Goal: Information Seeking & Learning: Learn about a topic

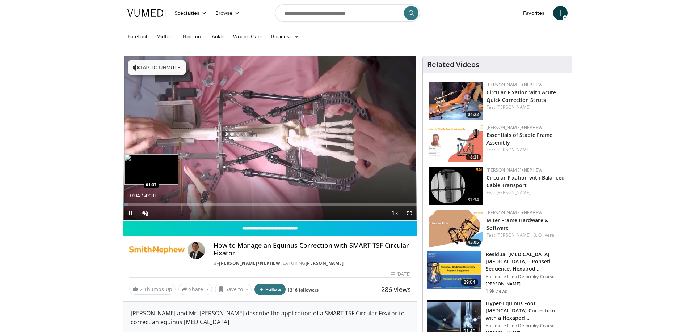
click at [135, 204] on div "Progress Bar" at bounding box center [135, 204] width 1 height 3
click at [152, 202] on div "Loaded : 6.61% 01:41 04:05" at bounding box center [269, 202] width 293 height 7
click at [139, 202] on div "Loaded : 12.44% 04:11 02:18" at bounding box center [269, 202] width 293 height 7
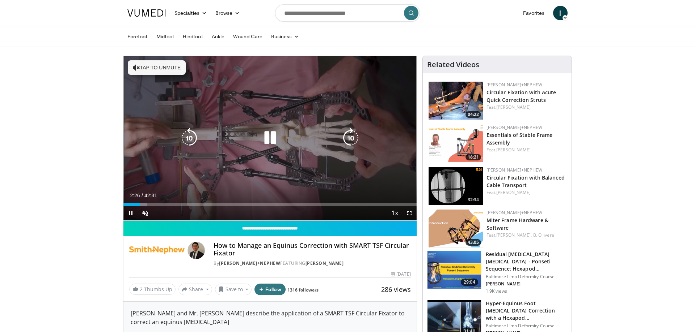
click at [173, 73] on button "Tap to unmute" at bounding box center [157, 67] width 58 height 14
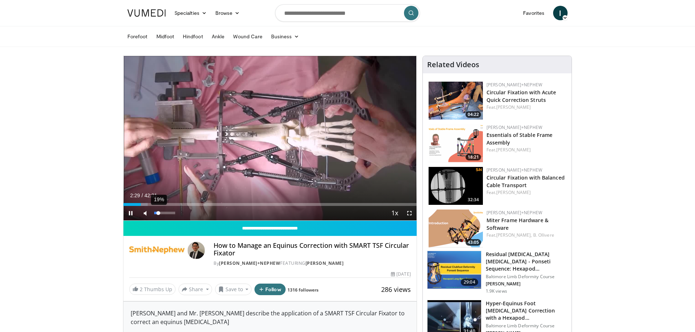
click at [158, 214] on div "Volume Level" at bounding box center [156, 213] width 4 height 3
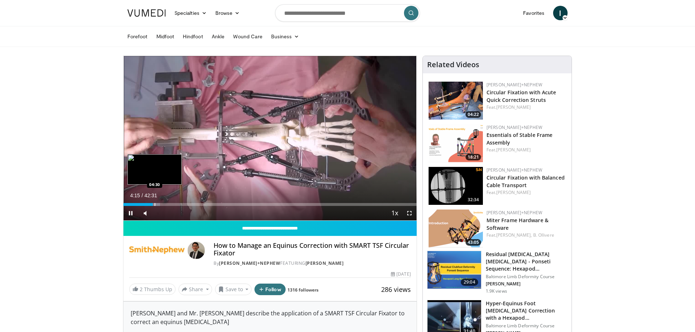
click at [155, 205] on div "Progress Bar" at bounding box center [154, 204] width 1 height 3
click at [168, 201] on div "Loaded : 13.61% 05:09 06:17" at bounding box center [269, 202] width 293 height 7
click at [172, 202] on div "Loaded : 17.64% 06:29 07:02" at bounding box center [269, 202] width 293 height 7
click at [168, 203] on div "Loaded : 19.05% 07:05 06:30" at bounding box center [269, 202] width 293 height 7
click at [170, 203] on div "Progress Bar" at bounding box center [170, 204] width 1 height 3
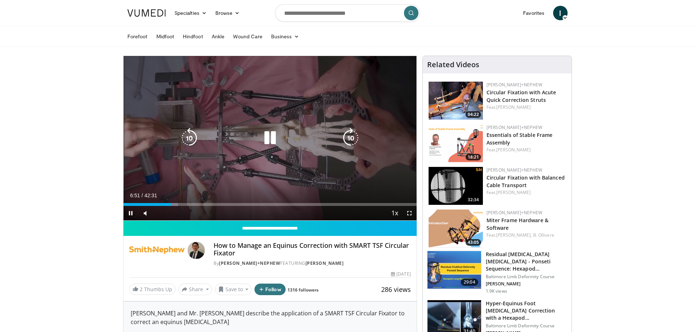
click at [352, 137] on icon "Video Player" at bounding box center [350, 138] width 20 height 20
click at [185, 137] on icon "Video Player" at bounding box center [189, 138] width 20 height 20
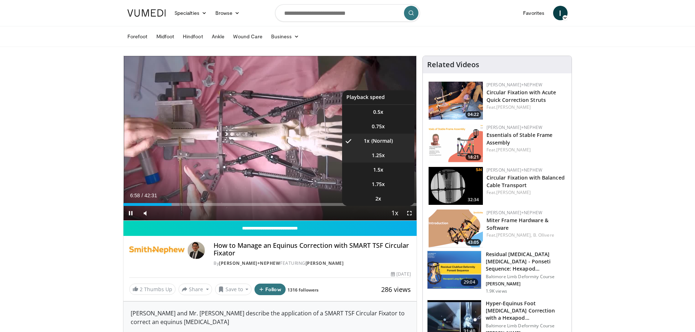
click at [373, 156] on span "1.25x" at bounding box center [378, 155] width 13 height 7
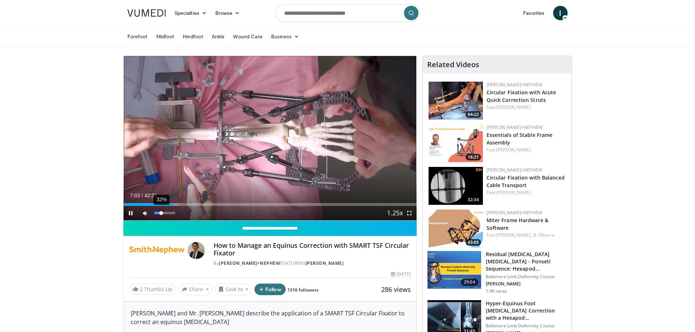
click at [161, 214] on div "Volume Level" at bounding box center [157, 213] width 7 height 3
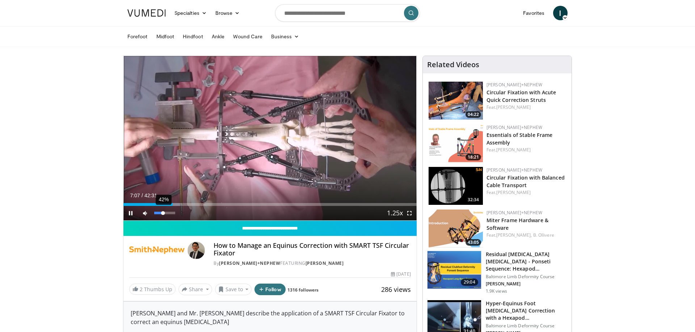
click at [163, 214] on div "Volume Level" at bounding box center [158, 213] width 9 height 3
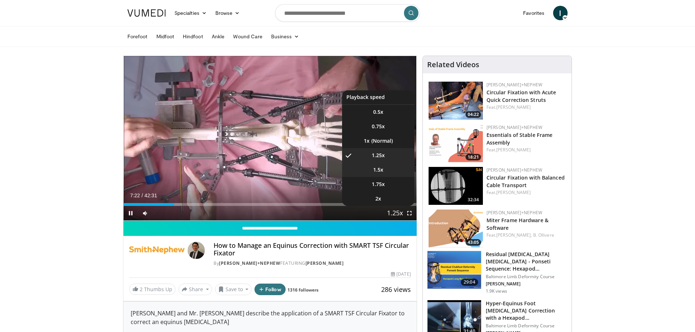
click at [377, 170] on li "1.5x" at bounding box center [378, 170] width 72 height 14
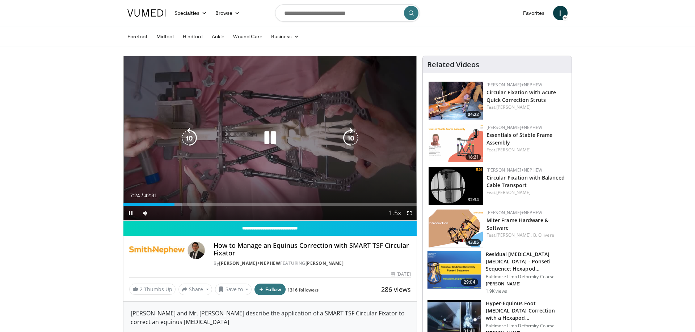
click at [352, 138] on icon "Video Player" at bounding box center [350, 138] width 20 height 20
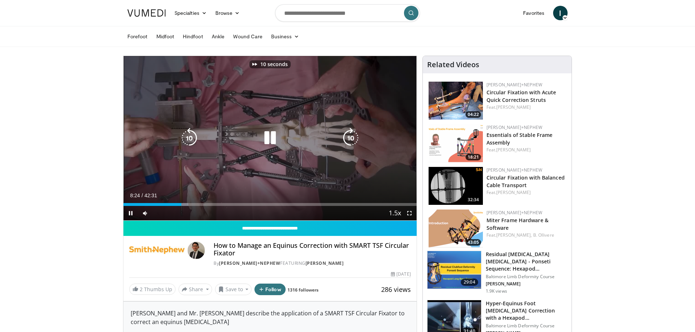
click at [352, 138] on icon "Video Player" at bounding box center [350, 138] width 20 height 20
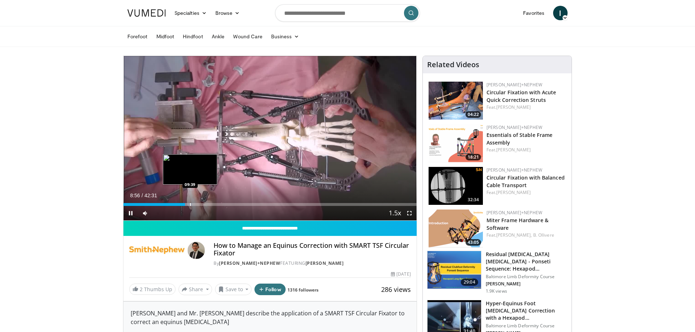
click at [190, 204] on div "Progress Bar" at bounding box center [190, 204] width 1 height 3
click at [199, 204] on div "Loaded : 24.49% 09:41 10:52" at bounding box center [269, 204] width 293 height 3
click at [207, 204] on div "Progress Bar" at bounding box center [207, 204] width 1 height 3
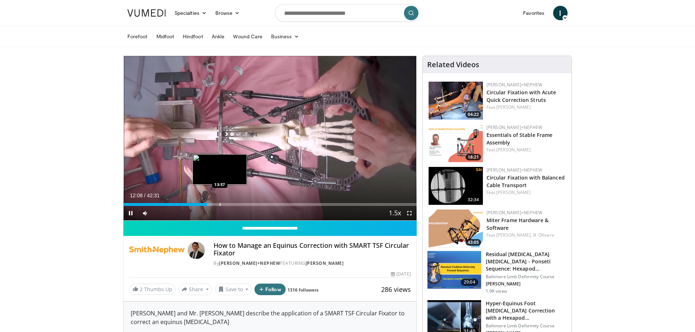
click at [220, 203] on div "Loaded : 30.18% 12:08 13:57" at bounding box center [269, 202] width 293 height 7
click at [237, 204] on div "Progress Bar" at bounding box center [237, 204] width 1 height 3
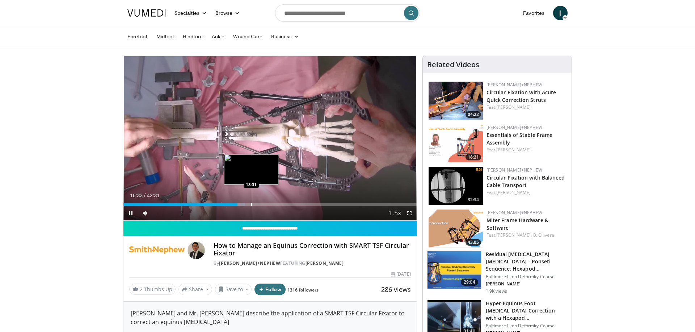
click at [251, 203] on div "Loaded : 41.55% 16:33 18:31" at bounding box center [269, 202] width 293 height 7
click at [265, 205] on div "Progress Bar" at bounding box center [265, 204] width 1 height 3
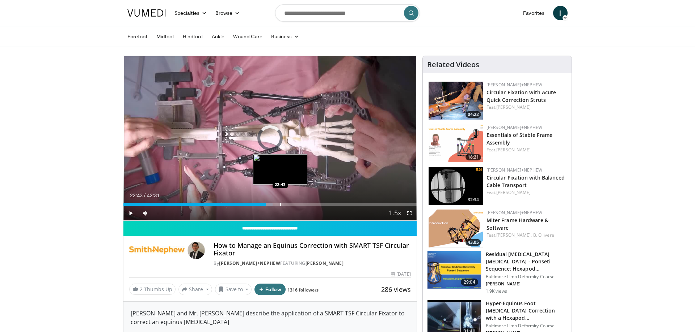
click at [280, 203] on div "Loaded : 50.93% 20:38 22:43" at bounding box center [269, 202] width 293 height 7
click at [286, 203] on div "Loaded : 55.99% 22:47 23:37" at bounding box center [269, 202] width 293 height 7
click at [299, 203] on div "Loaded : 58.01% 23:39 25:27" at bounding box center [269, 202] width 293 height 7
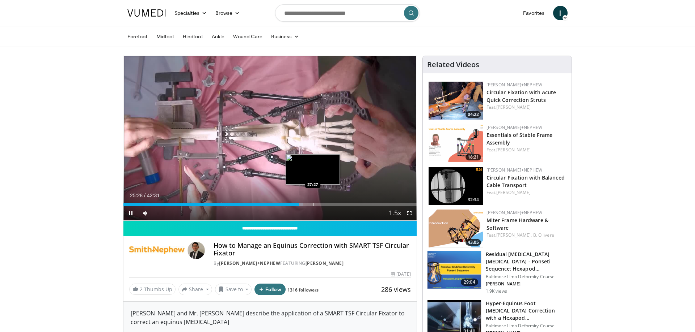
click at [315, 203] on div "Loaded : 61.43% 25:28 27:27" at bounding box center [269, 204] width 293 height 3
click at [326, 202] on div "Loaded : 68.04% 27:51 29:17" at bounding box center [269, 202] width 293 height 7
click at [338, 203] on div "Progress Bar" at bounding box center [337, 204] width 1 height 3
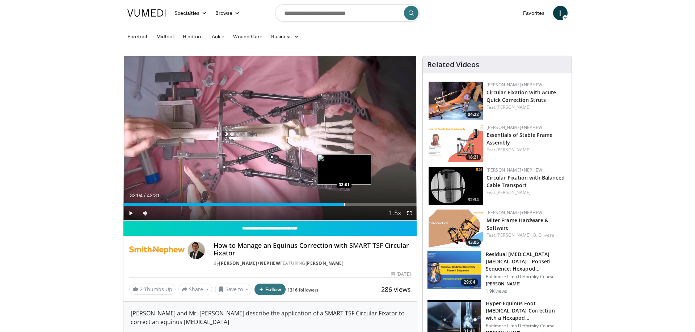
click at [344, 204] on div "Progress Bar" at bounding box center [344, 204] width 1 height 3
click at [356, 204] on div "Progress Bar" at bounding box center [356, 204] width 1 height 3
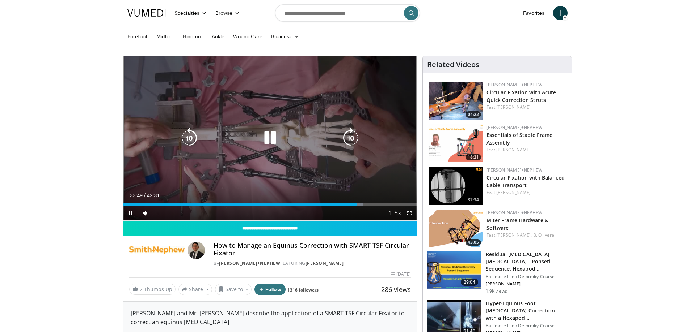
click at [188, 137] on icon "Video Player" at bounding box center [189, 138] width 20 height 20
click at [189, 137] on icon "Video Player" at bounding box center [189, 138] width 20 height 20
click at [190, 136] on icon "Video Player" at bounding box center [189, 138] width 20 height 20
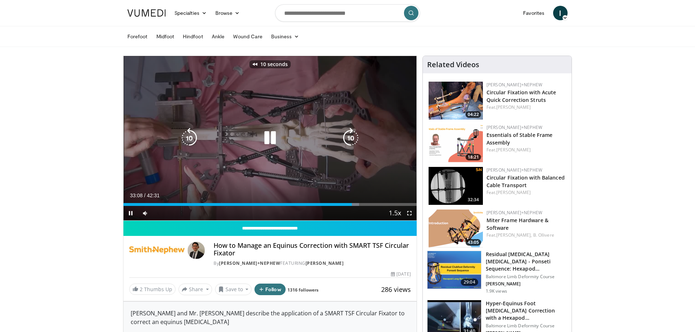
click at [190, 136] on icon "Video Player" at bounding box center [189, 138] width 20 height 20
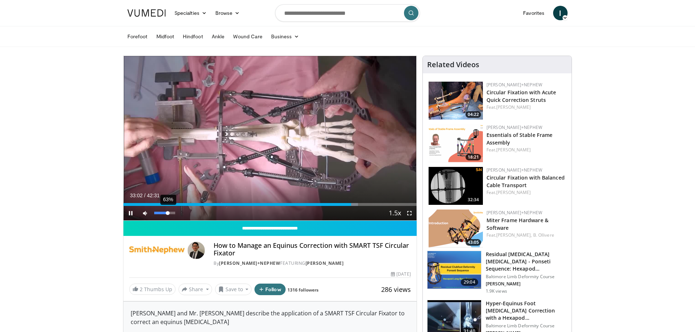
click at [168, 212] on div "63%" at bounding box center [164, 213] width 25 height 14
click at [321, 203] on div "Loaded : 93.68% 38:45 28:39" at bounding box center [269, 202] width 293 height 7
click at [336, 204] on div "Progress Bar" at bounding box center [336, 204] width 1 height 3
click at [347, 204] on div "Progress Bar" at bounding box center [347, 204] width 1 height 3
click at [351, 204] on div "Progress Bar" at bounding box center [351, 204] width 1 height 3
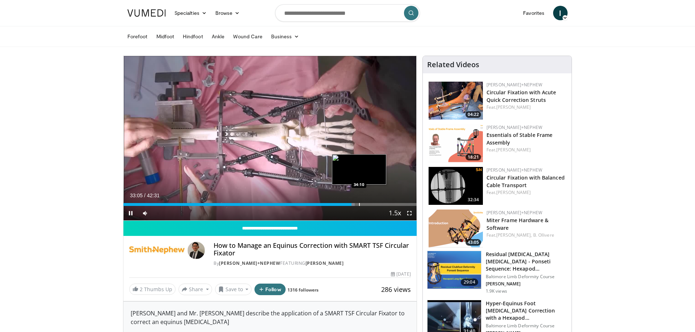
click at [359, 204] on div "Progress Bar" at bounding box center [359, 204] width 1 height 3
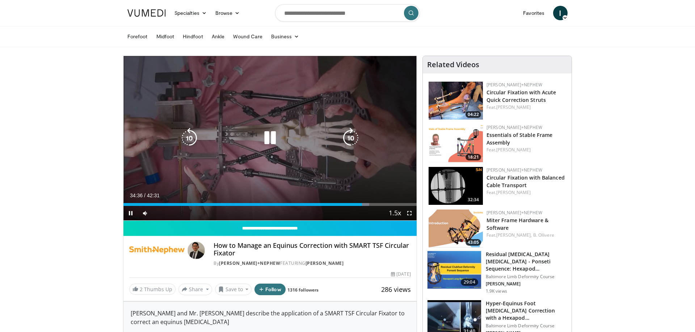
click at [269, 144] on icon "Video Player" at bounding box center [270, 138] width 20 height 20
click at [264, 136] on icon "Video Player" at bounding box center [270, 138] width 20 height 20
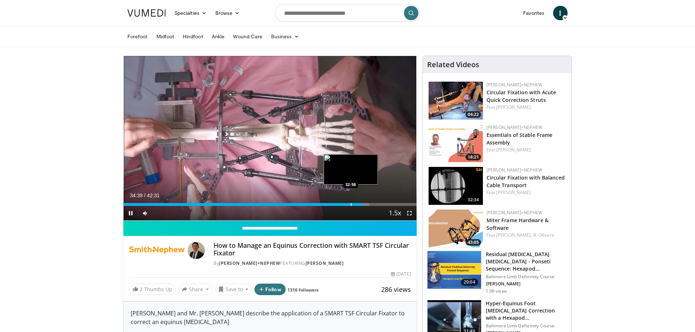
click at [351, 204] on div "Progress Bar" at bounding box center [351, 204] width 1 height 3
click at [340, 203] on div "Progress Bar" at bounding box center [340, 204] width 1 height 3
click at [332, 204] on div "Loaded : 75.65% 31:09 30:20" at bounding box center [269, 204] width 293 height 3
click at [342, 203] on div "Progress Bar" at bounding box center [342, 204] width 1 height 3
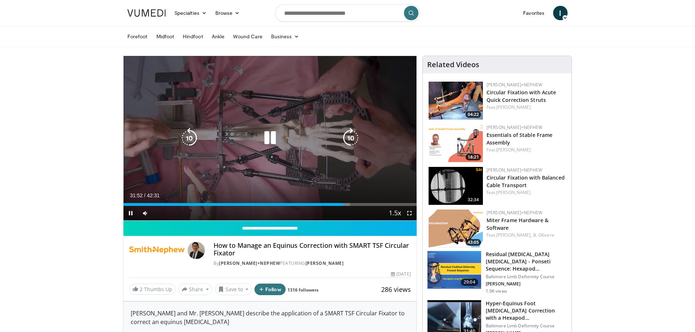
click at [272, 139] on icon "Video Player" at bounding box center [270, 138] width 20 height 20
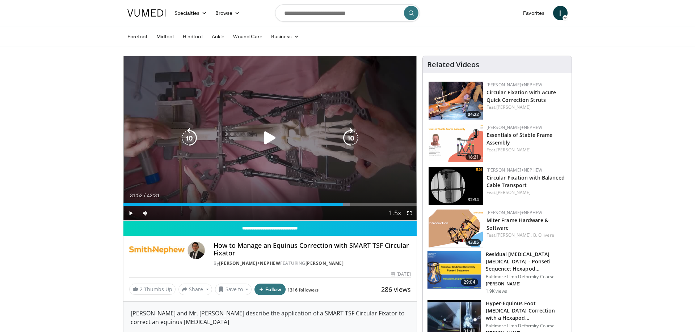
click at [194, 140] on icon "Video Player" at bounding box center [189, 138] width 20 height 20
click at [348, 139] on icon "Video Player" at bounding box center [350, 138] width 20 height 20
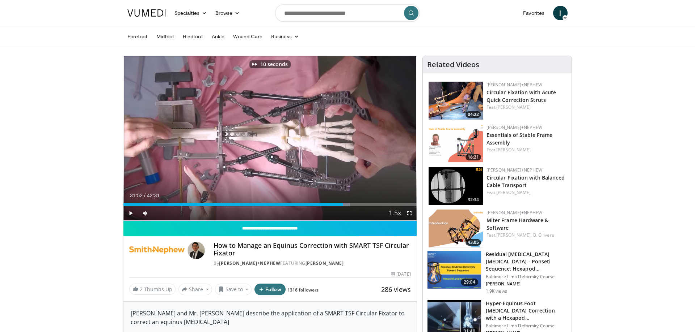
click at [412, 213] on span "Video Player" at bounding box center [409, 213] width 14 height 14
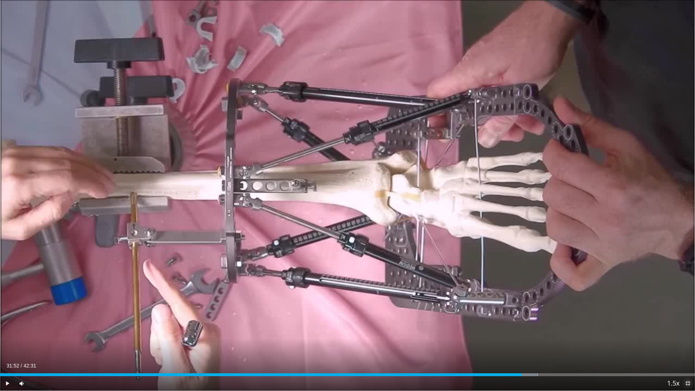
click at [685, 332] on span "Video Player" at bounding box center [687, 383] width 14 height 14
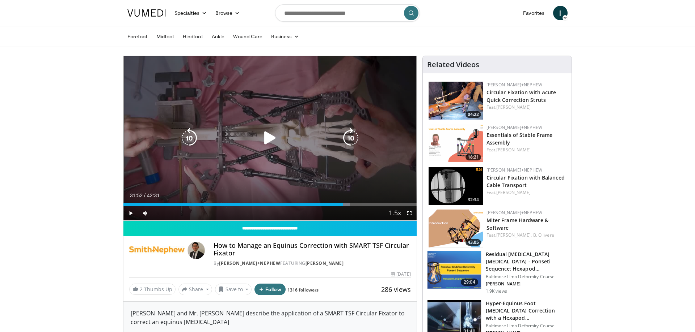
click at [268, 136] on icon "Video Player" at bounding box center [270, 138] width 20 height 20
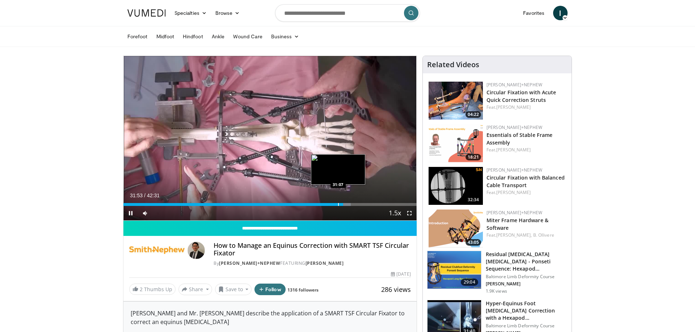
click at [338, 204] on div "Progress Bar" at bounding box center [338, 204] width 1 height 3
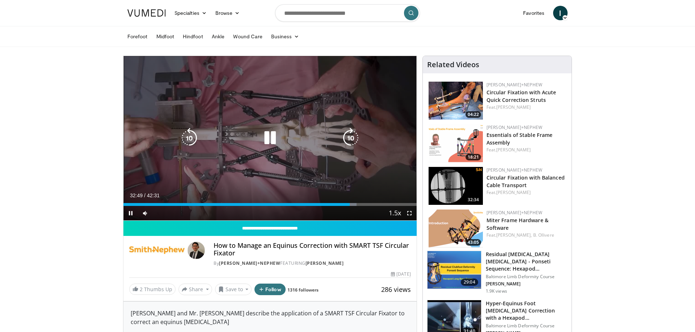
click at [272, 140] on icon "Video Player" at bounding box center [270, 138] width 20 height 20
click at [269, 139] on icon "Video Player" at bounding box center [270, 138] width 20 height 20
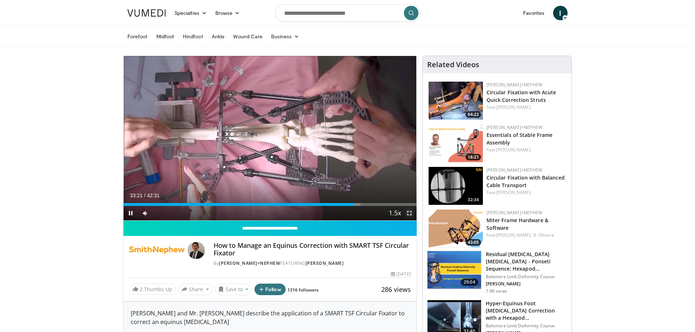
click at [410, 214] on span "Video Player" at bounding box center [409, 213] width 14 height 14
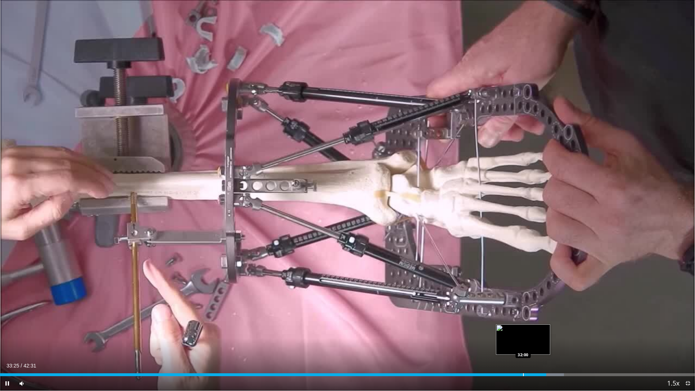
click at [523, 332] on div "Loaded : 81.13% 33:25 32:00" at bounding box center [347, 372] width 695 height 7
click at [514, 332] on div "Progress Bar" at bounding box center [514, 374] width 1 height 3
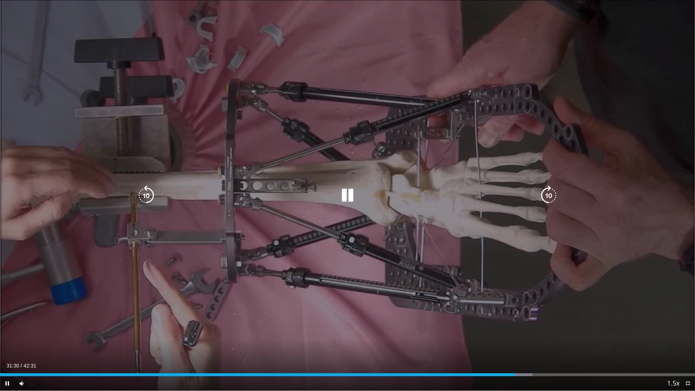
click at [262, 214] on div "10 seconds Tap to unmute" at bounding box center [347, 195] width 695 height 390
click at [352, 195] on icon "Video Player" at bounding box center [347, 195] width 20 height 20
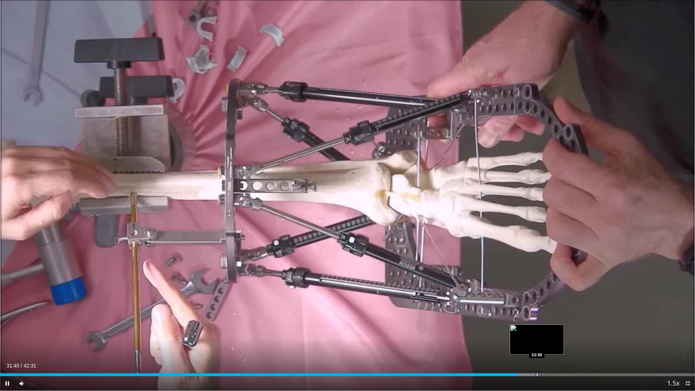
click at [537, 332] on div "Progress Bar" at bounding box center [537, 374] width 1 height 3
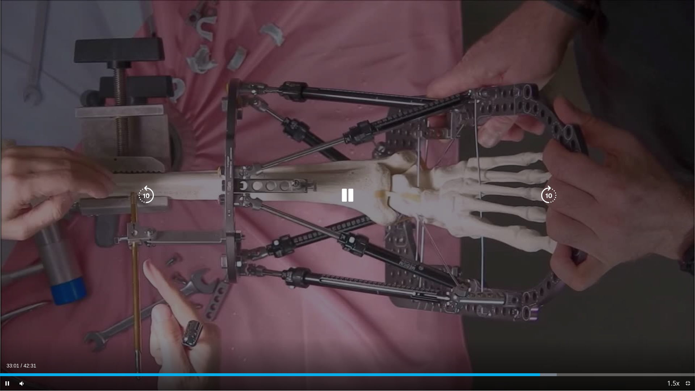
click at [355, 196] on icon "Video Player" at bounding box center [347, 195] width 20 height 20
click at [366, 165] on div "10 seconds Tap to unmute" at bounding box center [347, 195] width 695 height 390
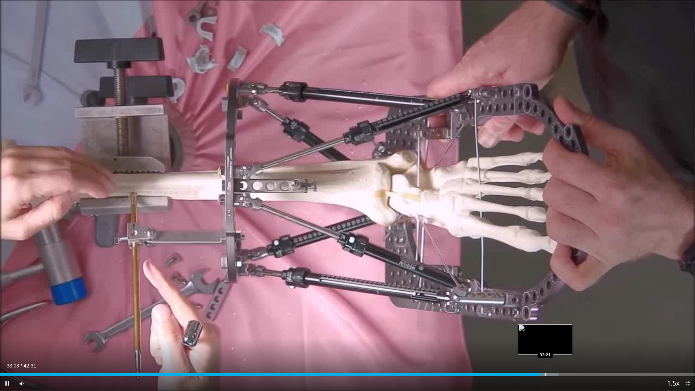
click at [545, 332] on div "Loaded : 80.35% 33:03 33:21" at bounding box center [347, 372] width 695 height 7
click at [564, 332] on div "Loaded : 81.13% 33:25 34:27" at bounding box center [347, 372] width 695 height 7
click at [573, 332] on div "Current Time 34:33 / Duration 42:31 Pause Skip Backward Skip Forward Mute 63% L…" at bounding box center [347, 383] width 695 height 14
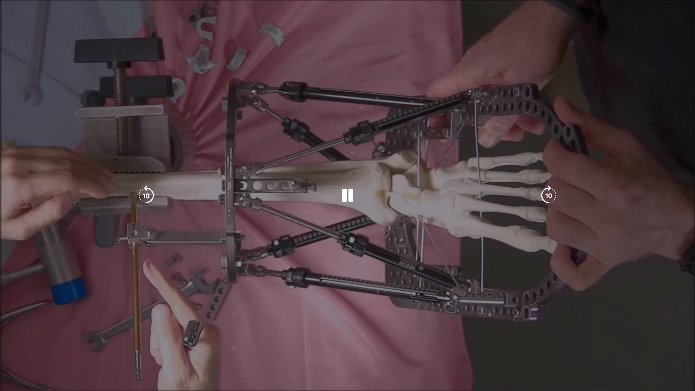
click at [573, 332] on div "10 seconds Tap to unmute" at bounding box center [347, 195] width 695 height 390
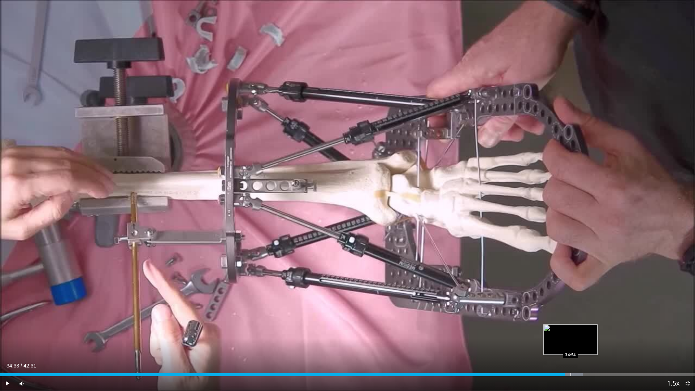
click at [571, 332] on div "Progress Bar" at bounding box center [570, 374] width 1 height 3
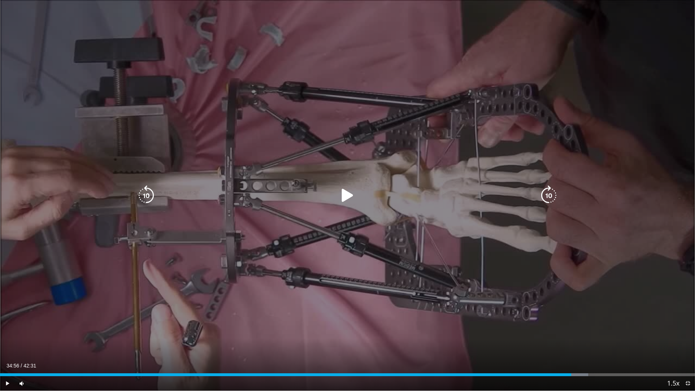
click at [441, 249] on div "10 seconds Tap to unmute" at bounding box center [347, 195] width 695 height 390
click at [545, 192] on icon "Video Player" at bounding box center [548, 195] width 20 height 20
click at [546, 193] on icon "Video Player" at bounding box center [548, 195] width 20 height 20
click at [346, 197] on icon "Video Player" at bounding box center [347, 195] width 20 height 20
click at [347, 192] on icon "Video Player" at bounding box center [347, 195] width 20 height 20
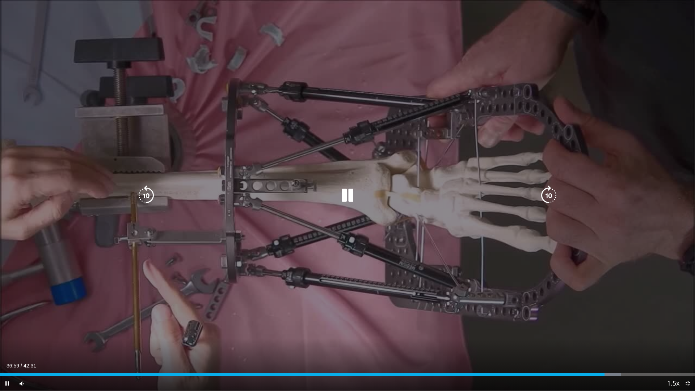
click at [546, 194] on icon "Video Player" at bounding box center [548, 195] width 20 height 20
click at [343, 199] on icon "Video Player" at bounding box center [347, 195] width 20 height 20
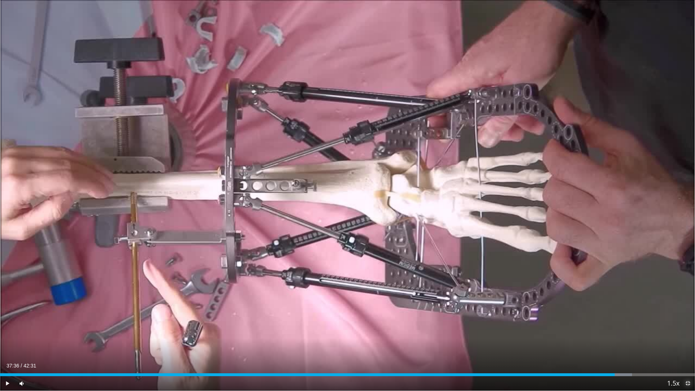
click at [687, 332] on span "Video Player" at bounding box center [687, 383] width 14 height 14
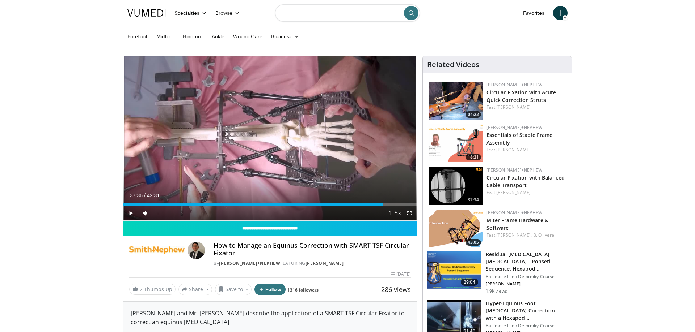
click at [322, 15] on input "Search topics, interventions" at bounding box center [347, 12] width 145 height 17
type input "**********"
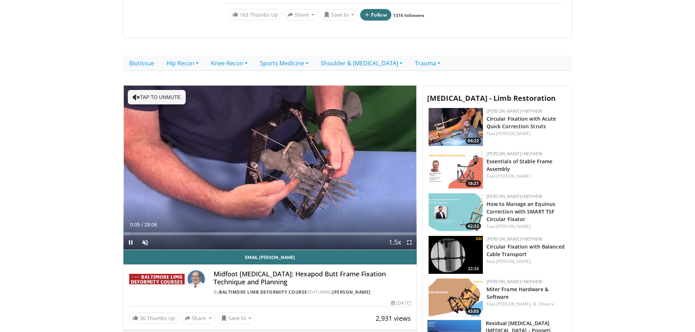
scroll to position [185, 0]
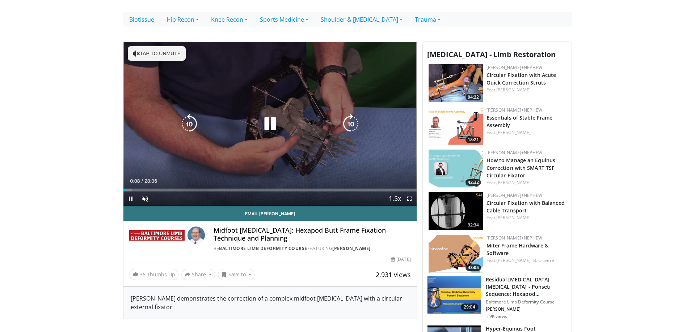
click at [143, 46] on button "Tap to unmute" at bounding box center [157, 53] width 58 height 14
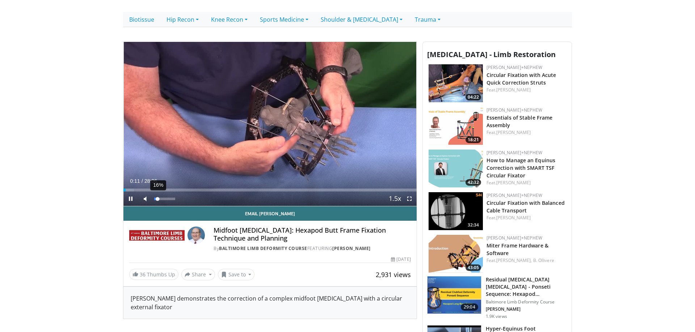
click at [157, 198] on div "Volume Level" at bounding box center [155, 199] width 3 height 3
click at [153, 185] on div "Loaded : 3.53% 00:14 02:48" at bounding box center [269, 188] width 293 height 7
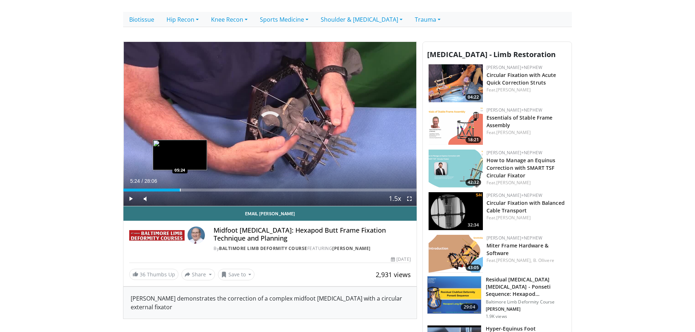
click at [180, 185] on div "Loaded : 11.28% 05:24 05:24" at bounding box center [269, 188] width 293 height 7
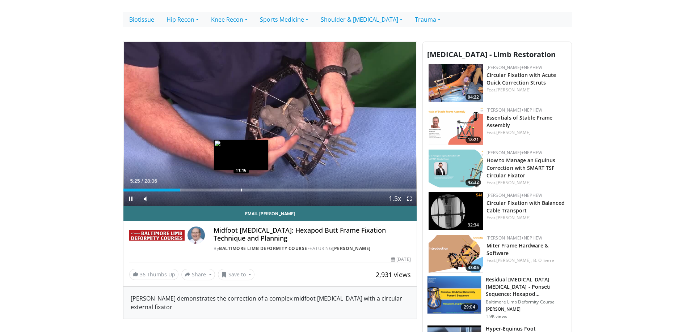
click at [244, 185] on div "Loaded : 19.59% 05:25 11:16" at bounding box center [269, 188] width 293 height 7
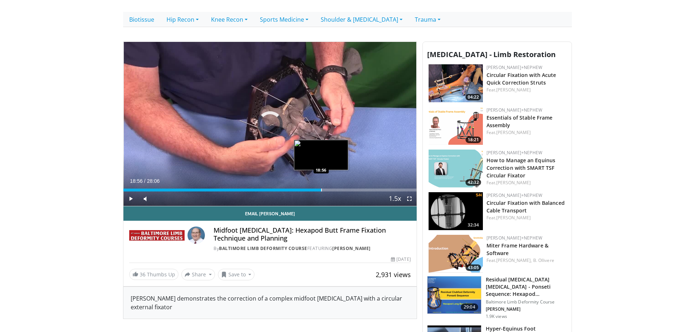
click at [321, 185] on div "Loaded : 42.74% 11:33 18:56" at bounding box center [269, 188] width 293 height 7
click at [302, 185] on div "Loaded : 71.18% 18:58 17:06" at bounding box center [269, 188] width 293 height 7
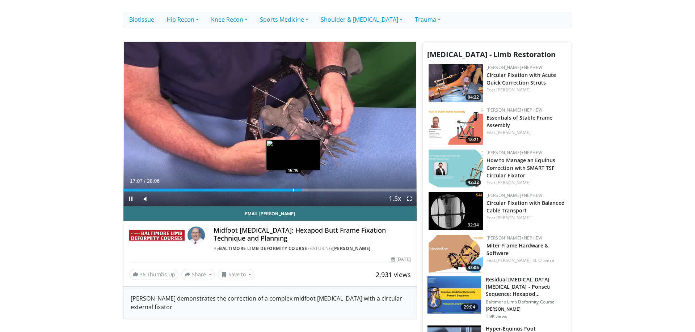
click at [293, 189] on div "Progress Bar" at bounding box center [293, 190] width 1 height 3
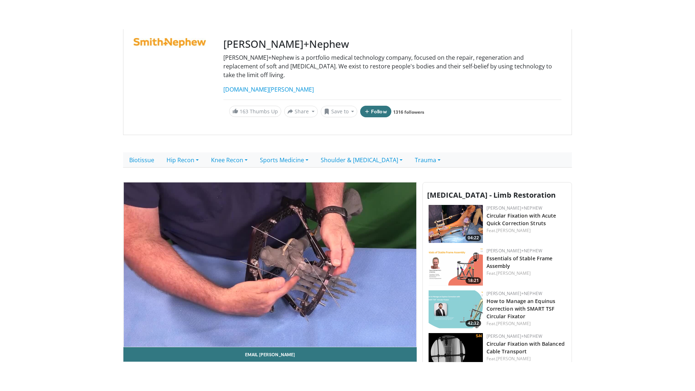
scroll to position [111, 0]
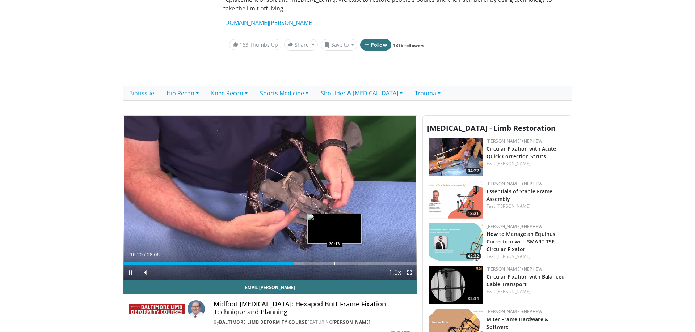
click at [334, 259] on div "Loaded : 61.74% 16:20 20:13" at bounding box center [269, 262] width 293 height 7
click at [331, 263] on div "Progress Bar" at bounding box center [331, 264] width 1 height 3
click at [328, 263] on div "Progress Bar" at bounding box center [328, 264] width 1 height 3
click at [325, 263] on div "Loaded : 73.61% 19:40 19:21" at bounding box center [269, 264] width 293 height 3
click at [409, 266] on span "Video Player" at bounding box center [409, 273] width 14 height 14
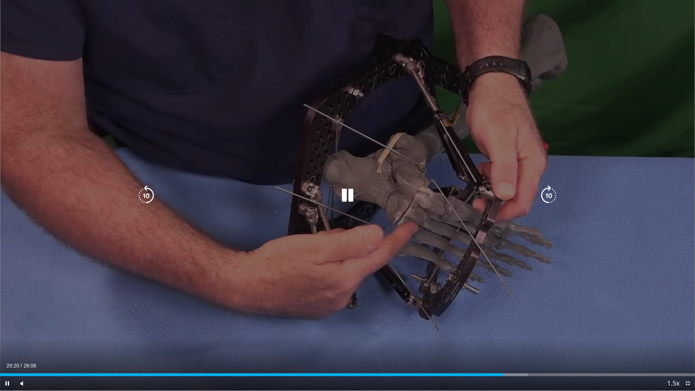
click at [146, 198] on icon "Video Player" at bounding box center [146, 195] width 20 height 20
click at [341, 196] on icon "Video Player" at bounding box center [347, 195] width 20 height 20
click at [338, 199] on icon "Video Player" at bounding box center [347, 195] width 20 height 20
click at [346, 196] on icon "Video Player" at bounding box center [347, 195] width 20 height 20
click at [344, 196] on icon "Video Player" at bounding box center [347, 195] width 20 height 20
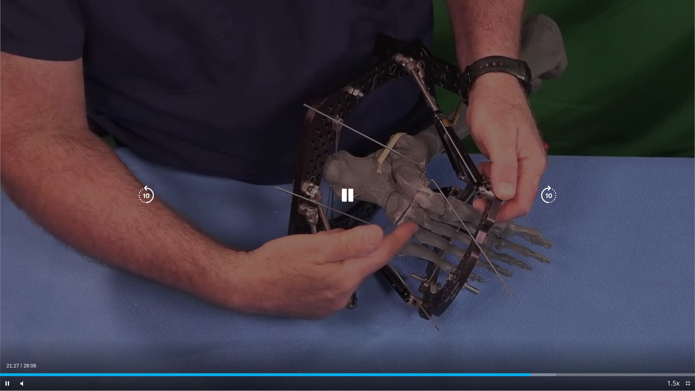
click at [354, 194] on icon "Video Player" at bounding box center [347, 195] width 20 height 20
click at [346, 195] on icon "Video Player" at bounding box center [347, 195] width 20 height 20
click at [352, 192] on icon "Video Player" at bounding box center [347, 195] width 20 height 20
click at [347, 193] on icon "Video Player" at bounding box center [347, 195] width 20 height 20
click at [544, 198] on icon "Video Player" at bounding box center [548, 195] width 20 height 20
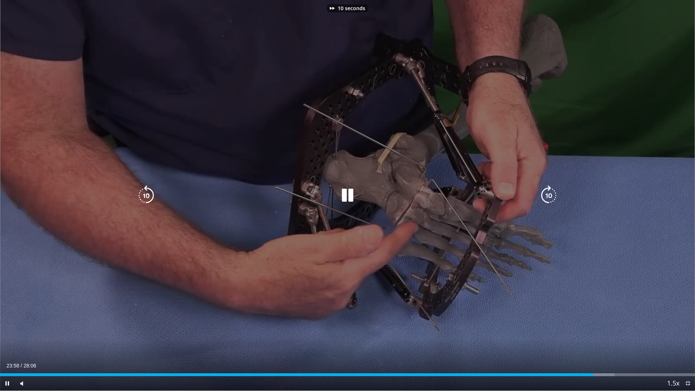
click at [544, 198] on icon "Video Player" at bounding box center [548, 195] width 20 height 20
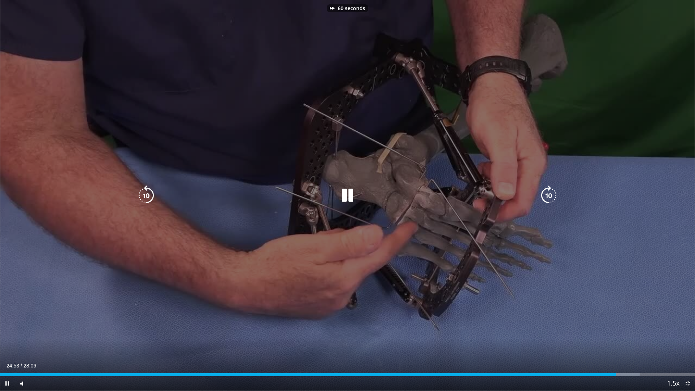
click at [544, 198] on icon "Video Player" at bounding box center [548, 195] width 20 height 20
click at [544, 196] on icon "Video Player" at bounding box center [548, 195] width 20 height 20
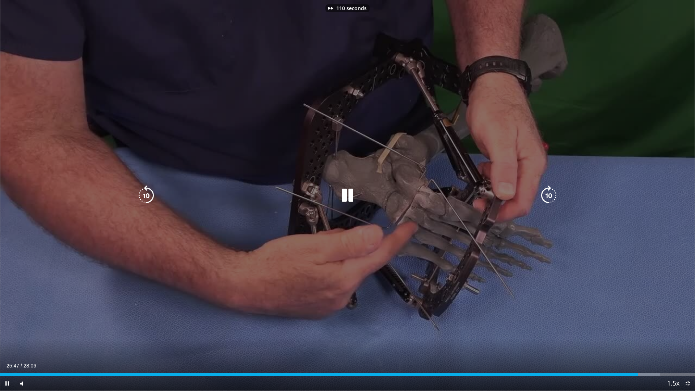
click at [544, 196] on icon "Video Player" at bounding box center [548, 195] width 20 height 20
click at [546, 196] on icon "Video Player" at bounding box center [548, 195] width 20 height 20
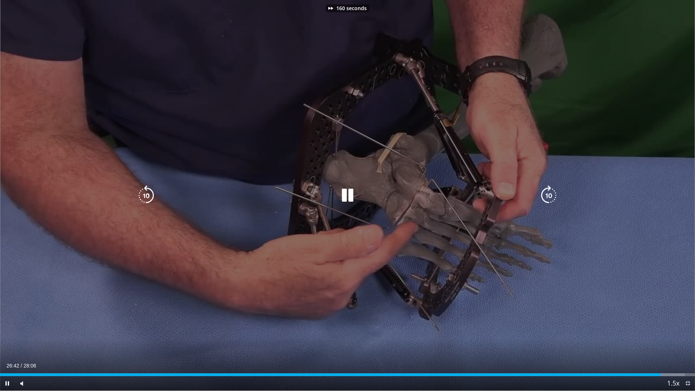
click at [546, 196] on icon "Video Player" at bounding box center [548, 195] width 20 height 20
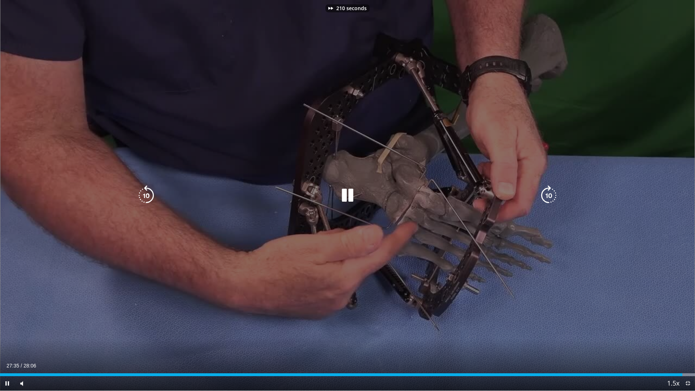
click at [546, 196] on icon "Video Player" at bounding box center [548, 195] width 20 height 20
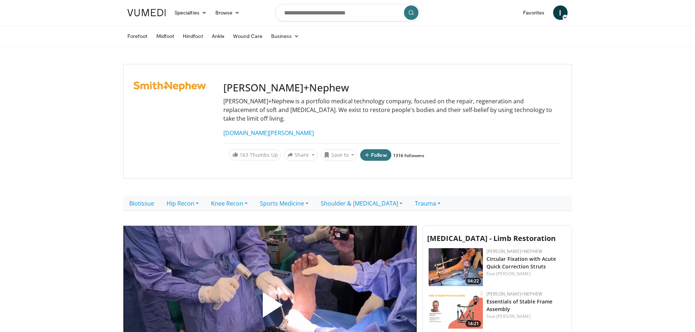
scroll to position [185, 0]
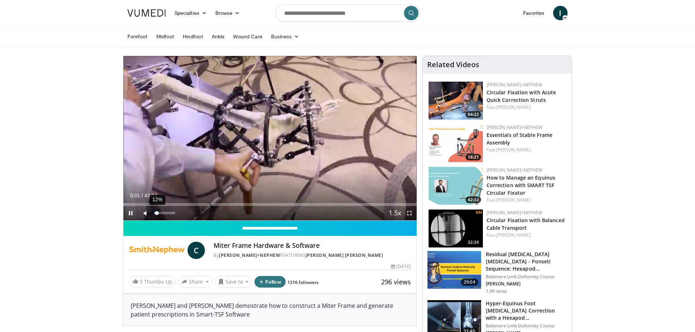
click at [157, 213] on div "Volume Level" at bounding box center [155, 213] width 3 height 3
click at [146, 203] on div "Loaded : 1.54% 00:03 03:21" at bounding box center [269, 202] width 293 height 7
click at [326, 202] on div "Loaded : 10.46% 03:29 29:50" at bounding box center [269, 202] width 293 height 7
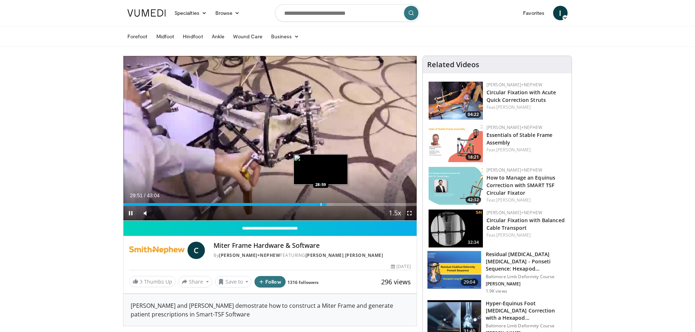
click at [321, 204] on div "Progress Bar" at bounding box center [321, 204] width 1 height 3
click at [409, 213] on span "Video Player" at bounding box center [409, 213] width 14 height 14
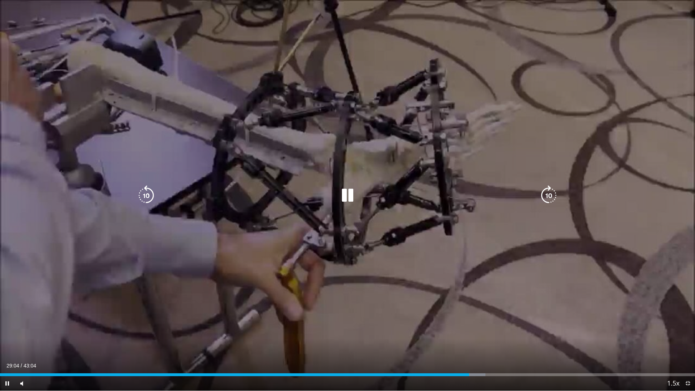
click at [554, 196] on icon "Video Player" at bounding box center [548, 195] width 20 height 20
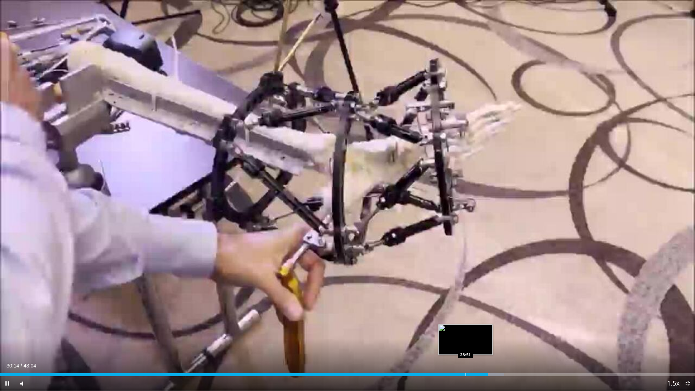
click at [465, 332] on div "30:14" at bounding box center [244, 374] width 488 height 3
click at [473, 332] on div "Progress Bar" at bounding box center [473, 374] width 1 height 3
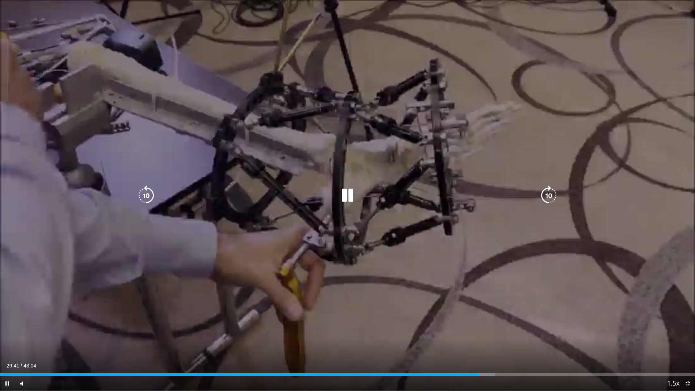
click at [347, 198] on icon "Video Player" at bounding box center [347, 195] width 20 height 20
click at [346, 198] on icon "Video Player" at bounding box center [347, 195] width 20 height 20
click at [348, 192] on icon "Video Player" at bounding box center [347, 195] width 20 height 20
click at [343, 198] on icon "Video Player" at bounding box center [347, 195] width 20 height 20
click at [546, 197] on icon "Video Player" at bounding box center [548, 195] width 20 height 20
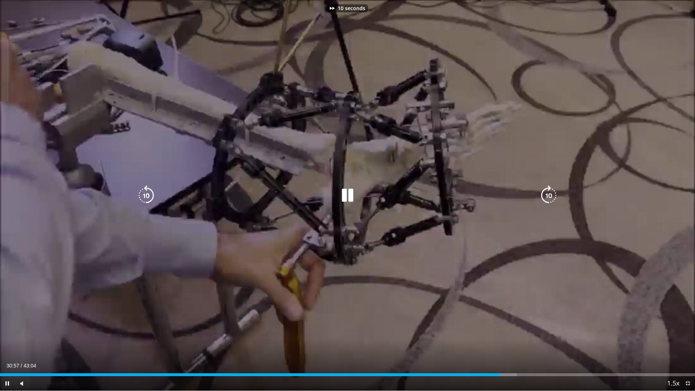
click at [546, 197] on icon "Video Player" at bounding box center [548, 195] width 20 height 20
click at [548, 196] on icon "Video Player" at bounding box center [548, 195] width 20 height 20
click at [548, 199] on icon "Video Player" at bounding box center [548, 195] width 20 height 20
click at [548, 197] on icon "Video Player" at bounding box center [548, 195] width 20 height 20
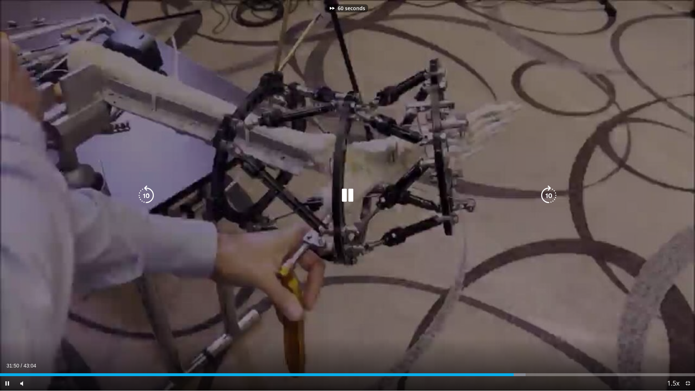
click at [548, 197] on icon "Video Player" at bounding box center [548, 195] width 20 height 20
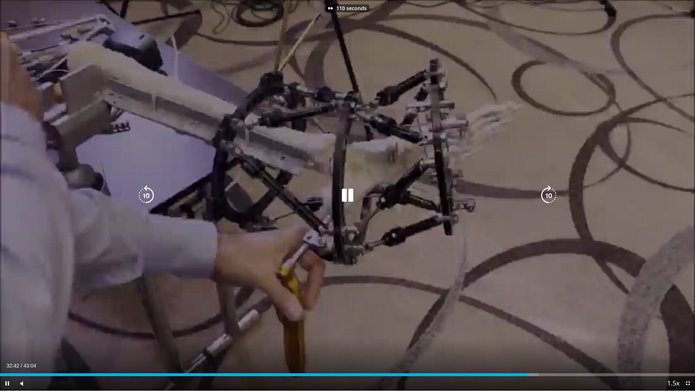
click at [548, 197] on icon "Video Player" at bounding box center [548, 195] width 20 height 20
click at [341, 197] on icon "Video Player" at bounding box center [347, 195] width 20 height 20
click at [139, 197] on icon "Video Player" at bounding box center [146, 195] width 20 height 20
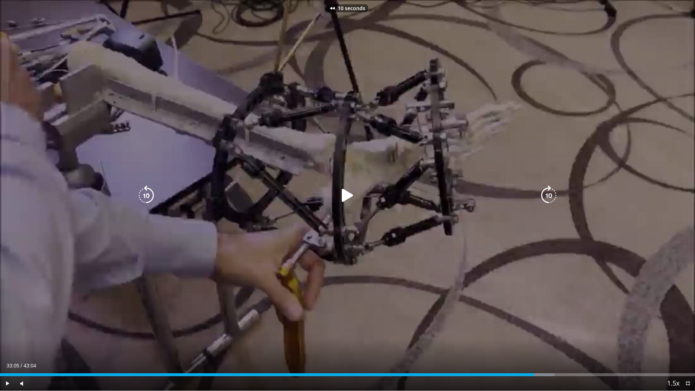
click at [139, 197] on icon "Video Player" at bounding box center [146, 195] width 20 height 20
click at [345, 194] on icon "Video Player" at bounding box center [347, 195] width 20 height 20
click at [347, 192] on icon "Video Player" at bounding box center [347, 195] width 20 height 20
click at [349, 200] on icon "Video Player" at bounding box center [347, 195] width 20 height 20
click at [549, 198] on icon "Video Player" at bounding box center [548, 195] width 20 height 20
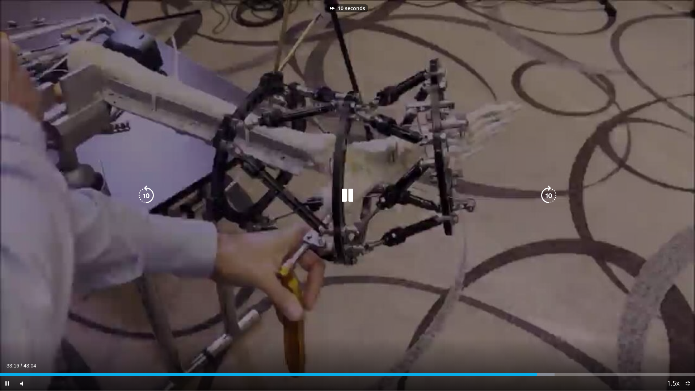
click at [549, 198] on icon "Video Player" at bounding box center [548, 195] width 20 height 20
click at [347, 195] on icon "Video Player" at bounding box center [347, 195] width 20 height 20
click at [348, 195] on icon "Video Player" at bounding box center [347, 195] width 20 height 20
click at [543, 189] on icon "Video Player" at bounding box center [548, 195] width 20 height 20
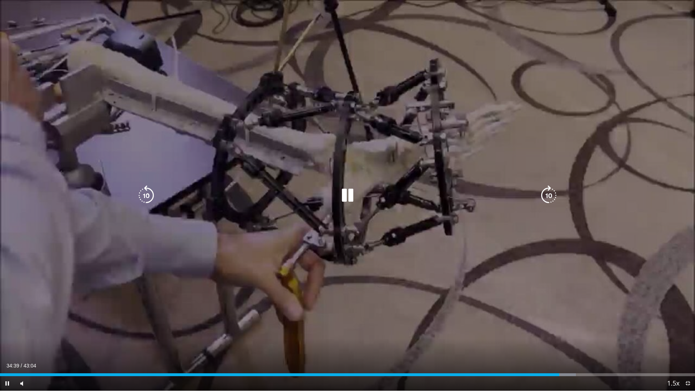
click at [549, 195] on icon "Video Player" at bounding box center [548, 195] width 20 height 20
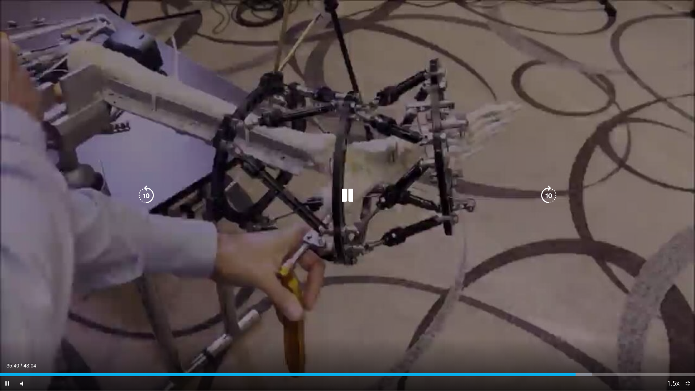
click at [147, 203] on icon "Video Player" at bounding box center [146, 195] width 20 height 20
click at [146, 199] on icon "Video Player" at bounding box center [146, 195] width 20 height 20
click at [144, 195] on icon "Video Player" at bounding box center [146, 195] width 20 height 20
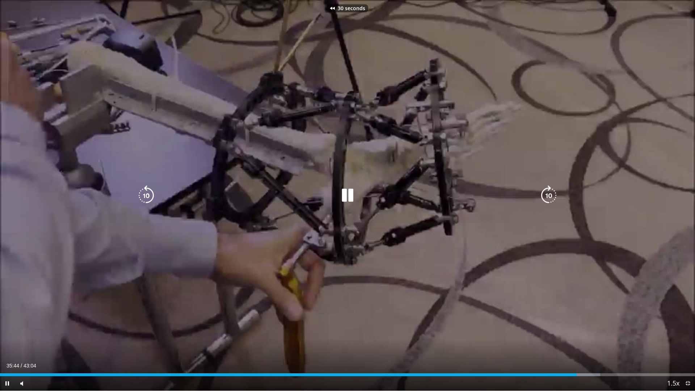
click at [354, 196] on icon "Video Player" at bounding box center [347, 195] width 20 height 20
click at [350, 192] on icon "Video Player" at bounding box center [347, 195] width 20 height 20
click at [553, 196] on icon "Video Player" at bounding box center [548, 195] width 20 height 20
click at [338, 195] on icon "Video Player" at bounding box center [347, 195] width 20 height 20
click at [339, 199] on icon "Video Player" at bounding box center [347, 195] width 20 height 20
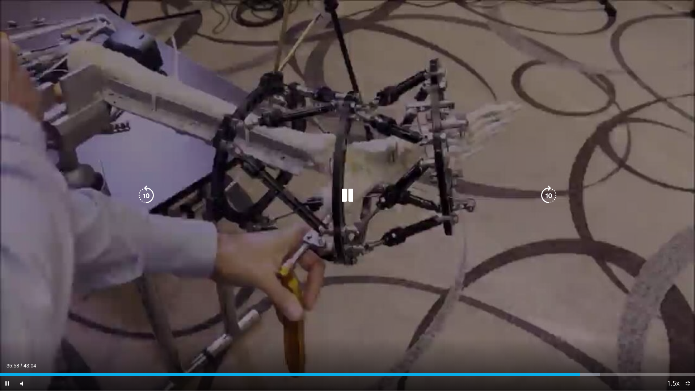
click at [345, 193] on icon "Video Player" at bounding box center [347, 195] width 20 height 20
click at [343, 191] on icon "Video Player" at bounding box center [347, 195] width 20 height 20
click at [542, 193] on icon "Video Player" at bounding box center [548, 195] width 20 height 20
click at [547, 195] on icon "Video Player" at bounding box center [548, 195] width 20 height 20
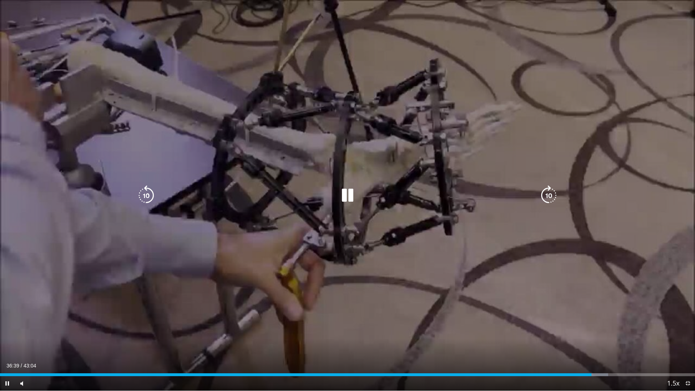
click at [551, 193] on icon "Video Player" at bounding box center [548, 195] width 20 height 20
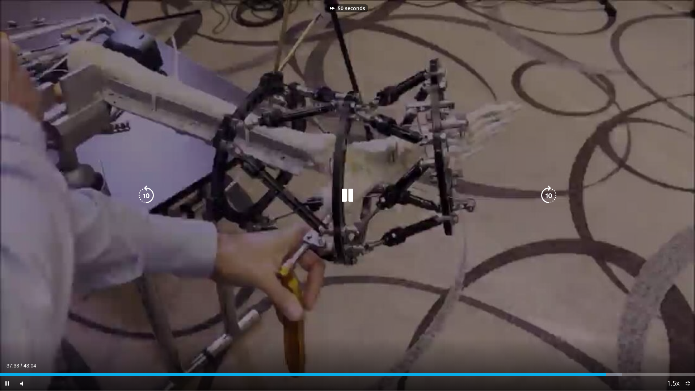
click at [551, 193] on icon "Video Player" at bounding box center [548, 195] width 20 height 20
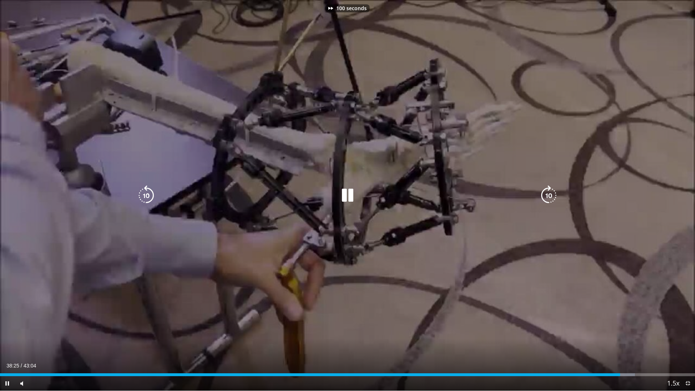
click at [551, 193] on icon "Video Player" at bounding box center [548, 195] width 20 height 20
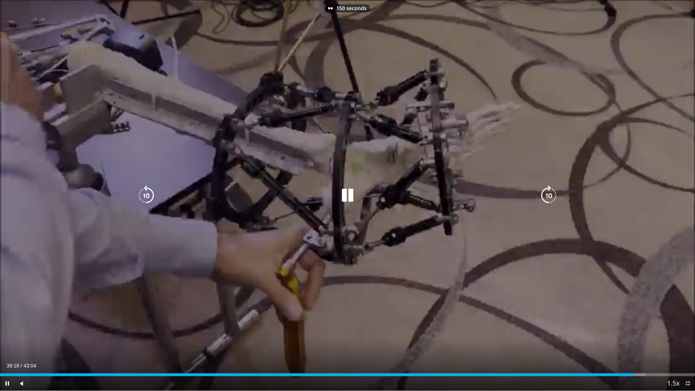
click at [551, 193] on icon "Video Player" at bounding box center [548, 195] width 20 height 20
click at [352, 197] on icon "Video Player" at bounding box center [347, 195] width 20 height 20
click at [342, 192] on icon "Video Player" at bounding box center [347, 195] width 20 height 20
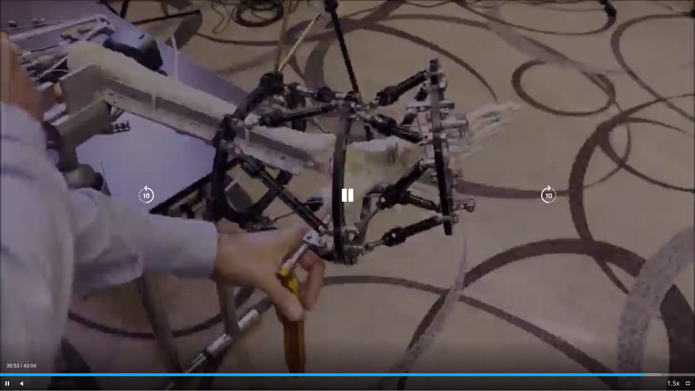
click at [552, 194] on icon "Video Player" at bounding box center [548, 195] width 20 height 20
click at [150, 192] on icon "Video Player" at bounding box center [146, 195] width 20 height 20
click at [349, 192] on icon "Video Player" at bounding box center [347, 195] width 20 height 20
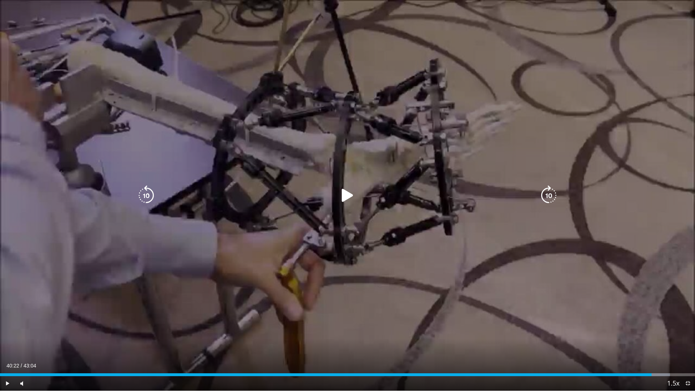
click at [332, 193] on div "Video Player" at bounding box center [347, 195] width 417 height 14
click at [342, 194] on icon "Video Player" at bounding box center [347, 195] width 20 height 20
click at [546, 194] on icon "Video Player" at bounding box center [548, 195] width 20 height 20
click at [141, 195] on icon "Video Player" at bounding box center [146, 195] width 20 height 20
click at [147, 193] on icon "Video Player" at bounding box center [146, 195] width 20 height 20
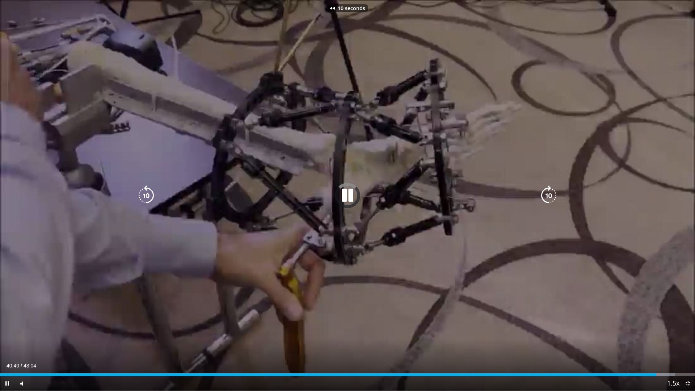
click at [147, 193] on icon "Video Player" at bounding box center [146, 195] width 20 height 20
click at [141, 192] on icon "Video Player" at bounding box center [146, 195] width 20 height 20
click at [350, 196] on icon "Video Player" at bounding box center [347, 195] width 20 height 20
click at [347, 194] on icon "Video Player" at bounding box center [347, 195] width 20 height 20
click at [550, 195] on icon "Video Player" at bounding box center [548, 195] width 20 height 20
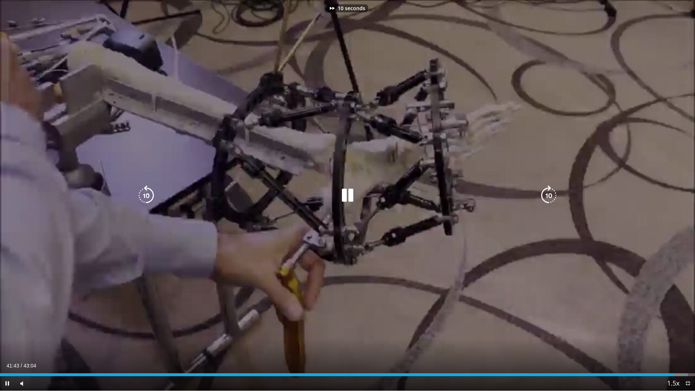
click at [550, 195] on icon "Video Player" at bounding box center [548, 195] width 20 height 20
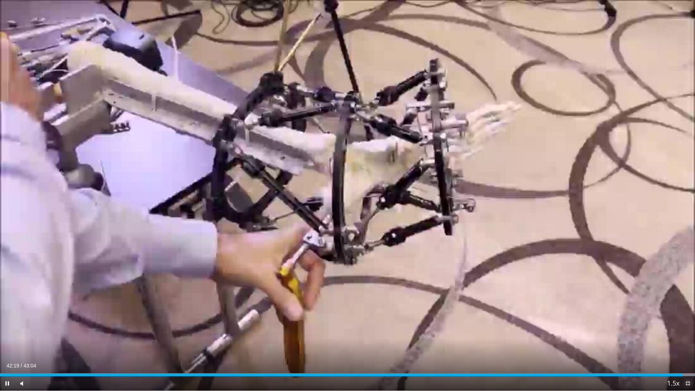
click at [688, 332] on span "Video Player" at bounding box center [687, 383] width 14 height 14
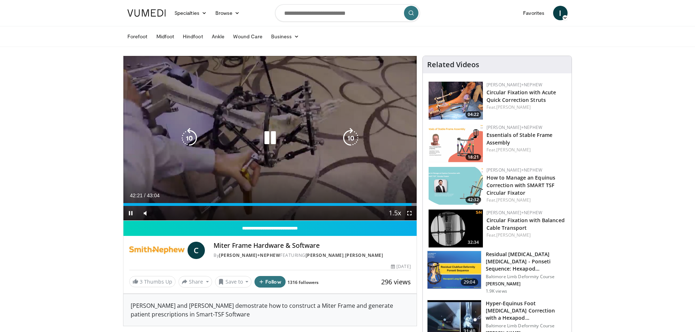
click at [273, 139] on icon "Video Player" at bounding box center [270, 138] width 20 height 20
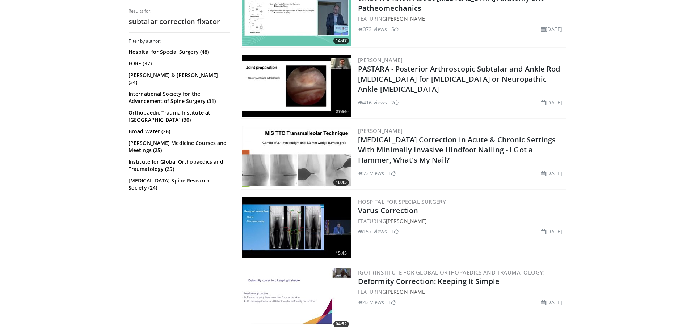
scroll to position [111, 0]
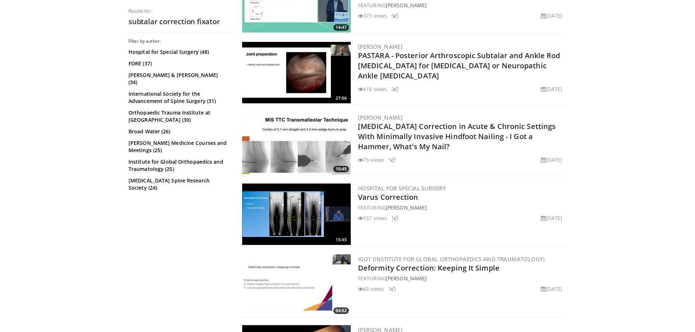
click at [308, 206] on img at bounding box center [296, 215] width 109 height 62
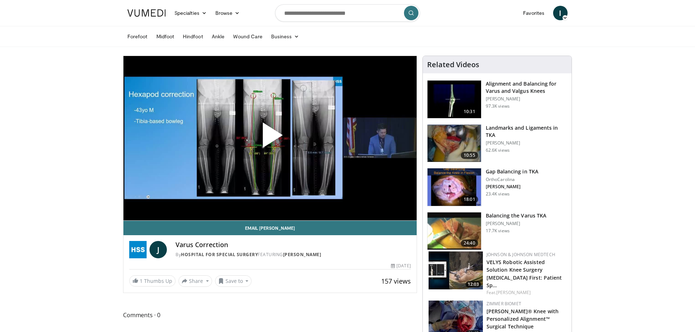
click at [270, 138] on span "Video Player" at bounding box center [270, 138] width 0 height 0
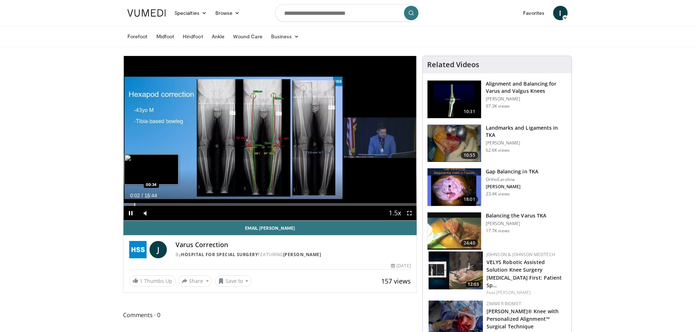
click at [134, 204] on div "Progress Bar" at bounding box center [134, 204] width 1 height 3
click at [153, 204] on div "Progress Bar" at bounding box center [153, 204] width 1 height 3
click at [166, 204] on div "Progress Bar" at bounding box center [166, 204] width 1 height 3
click at [175, 205] on div "Progress Bar" at bounding box center [175, 204] width 1 height 3
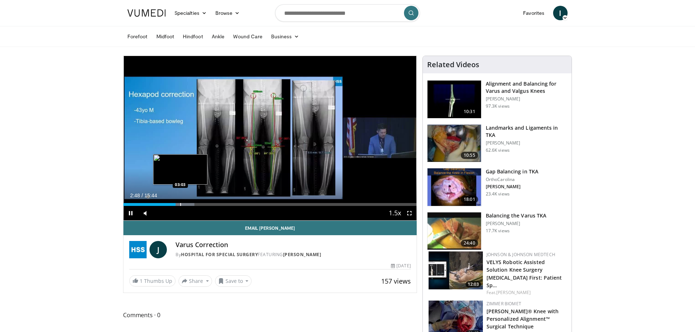
click at [181, 205] on div "Progress Bar" at bounding box center [180, 204] width 1 height 3
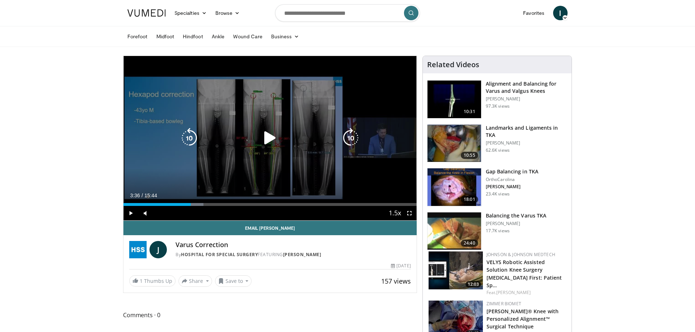
click at [191, 205] on div "Progress Bar" at bounding box center [189, 204] width 30 height 3
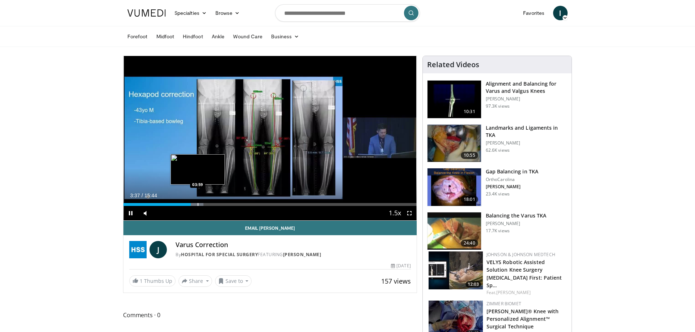
click at [198, 204] on div "Progress Bar" at bounding box center [198, 204] width 1 height 3
click at [205, 204] on div "Progress Bar" at bounding box center [205, 204] width 1 height 3
click at [216, 203] on div "Progress Bar" at bounding box center [216, 204] width 1 height 3
click at [232, 203] on div "Loaded : 33.61% 04:59 05:22" at bounding box center [269, 202] width 293 height 7
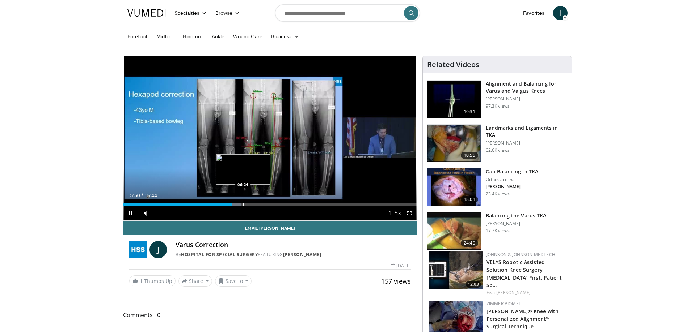
click at [243, 202] on div "Loaded : 40.24% 05:50 06:24" at bounding box center [269, 202] width 293 height 7
click at [250, 202] on div "Loaded : 45.53% 06:25 06:45" at bounding box center [269, 202] width 293 height 7
click at [256, 202] on div "Loaded : 50.41% 07:06 07:06" at bounding box center [269, 202] width 293 height 7
click at [267, 202] on div "Loaded : 51.88% 07:07 07:41" at bounding box center [269, 202] width 293 height 7
click at [274, 203] on div "Loaded : 56.12% 07:46 08:02" at bounding box center [269, 202] width 293 height 7
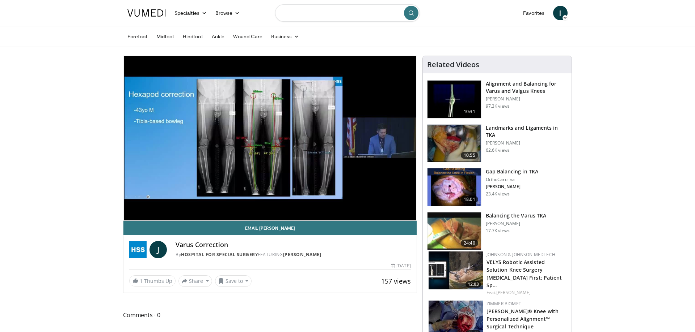
click at [323, 12] on input "Search topics, interventions" at bounding box center [347, 12] width 145 height 17
type input "**********"
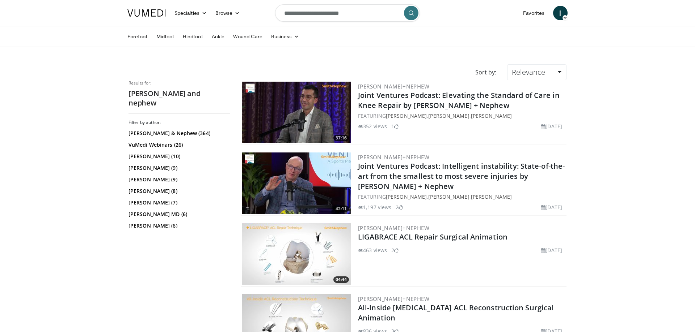
click at [313, 13] on input "**********" at bounding box center [347, 12] width 145 height 17
drag, startPoint x: 313, startPoint y: 13, endPoint x: 352, endPoint y: 14, distance: 39.8
click at [352, 14] on input "**********" at bounding box center [347, 12] width 145 height 17
type input "**********"
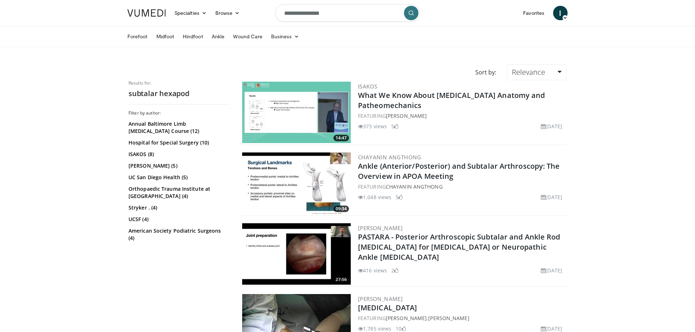
click at [313, 12] on input "**********" at bounding box center [347, 12] width 145 height 17
type input "**********"
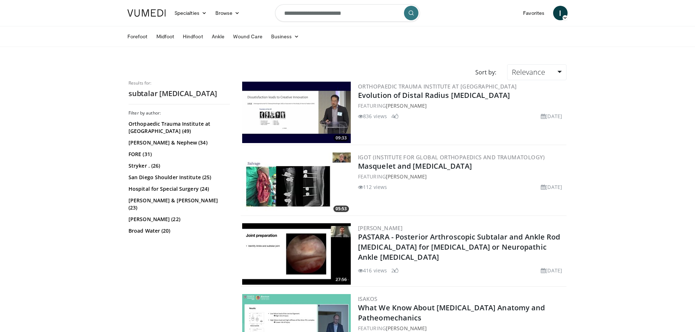
click at [294, 17] on input "**********" at bounding box center [347, 12] width 145 height 17
type input "**********"
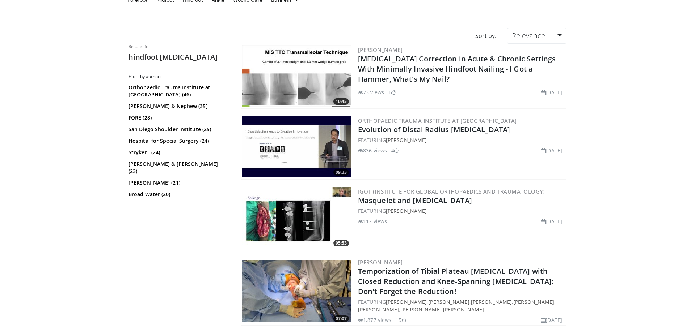
scroll to position [37, 0]
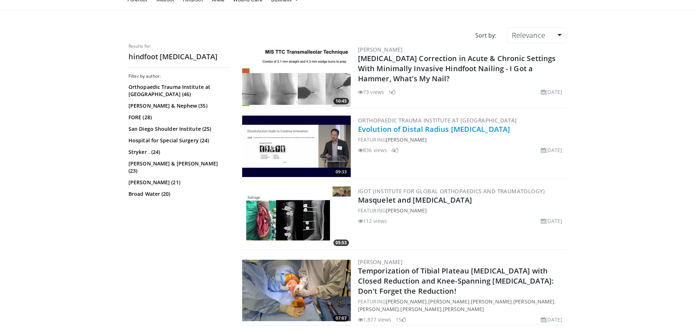
click at [455, 128] on link "Evolution of Distal Radius [MEDICAL_DATA]" at bounding box center [434, 129] width 152 height 10
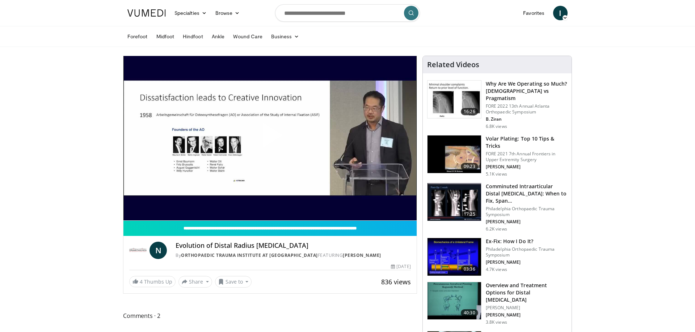
click at [270, 138] on span "Video Player" at bounding box center [270, 138] width 0 height 0
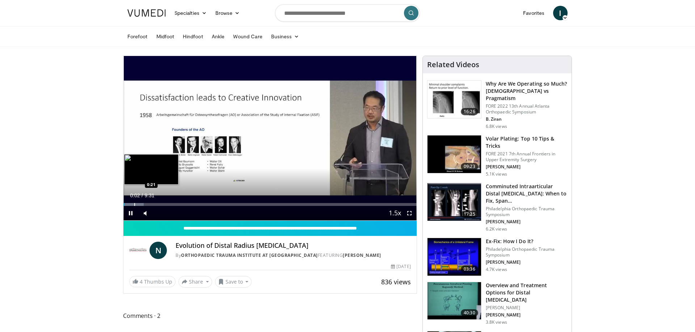
click at [134, 204] on div "Progress Bar" at bounding box center [133, 204] width 20 height 3
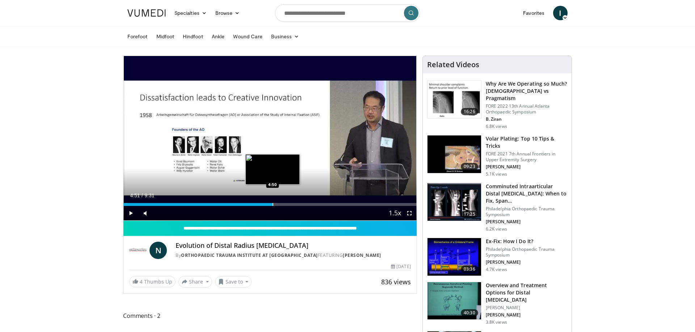
click at [273, 202] on div "Loaded : 13.95% 0:24 4:50" at bounding box center [269, 202] width 293 height 7
click at [300, 201] on div "Loaded : 62.83% 4:54 5:43" at bounding box center [269, 202] width 293 height 7
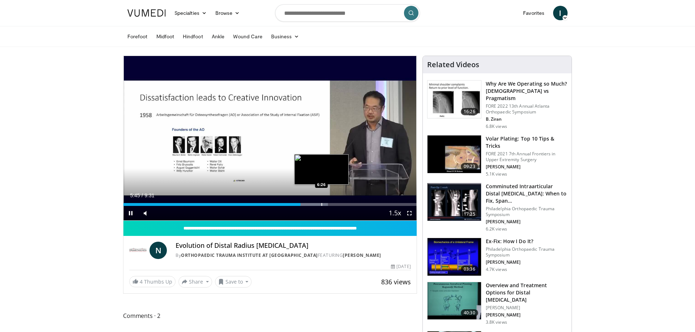
click at [321, 202] on div "Loaded : 69.81% 5:45 6:26" at bounding box center [269, 202] width 293 height 7
click at [347, 202] on div "Loaded : 78.54% 6:28 7:16" at bounding box center [269, 202] width 293 height 7
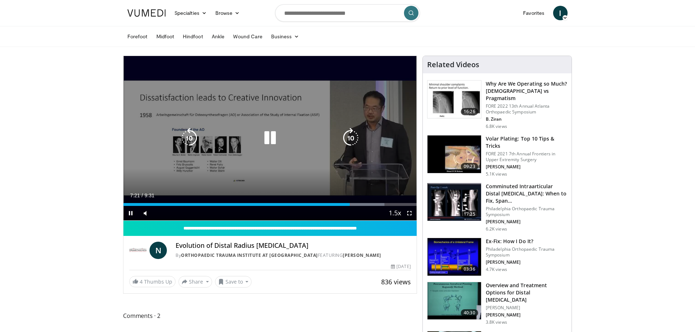
click at [183, 139] on icon "Video Player" at bounding box center [189, 138] width 20 height 20
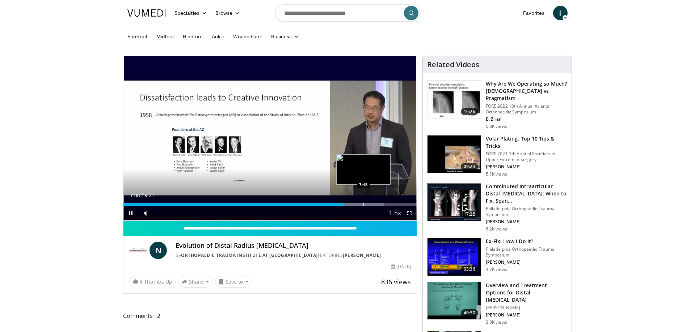
click at [363, 202] on div "Loaded : 89.01% 7:08 7:48" at bounding box center [269, 202] width 293 height 7
click at [390, 203] on div "Loaded : 92.75% 7:50 8:38" at bounding box center [269, 202] width 293 height 7
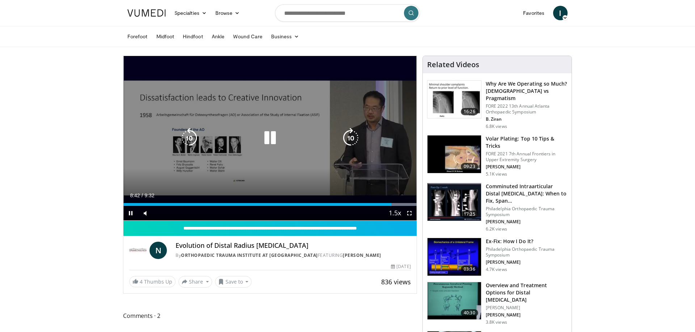
click at [263, 135] on icon "Video Player" at bounding box center [270, 138] width 20 height 20
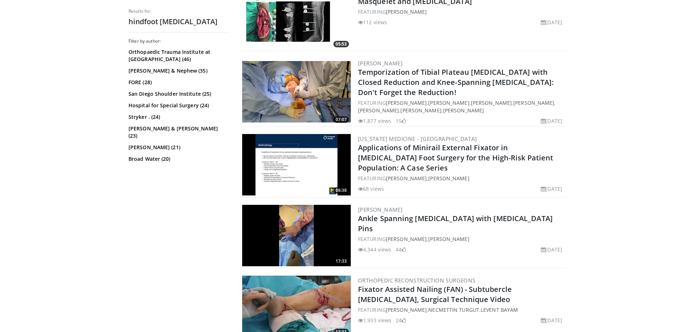
scroll to position [295, 0]
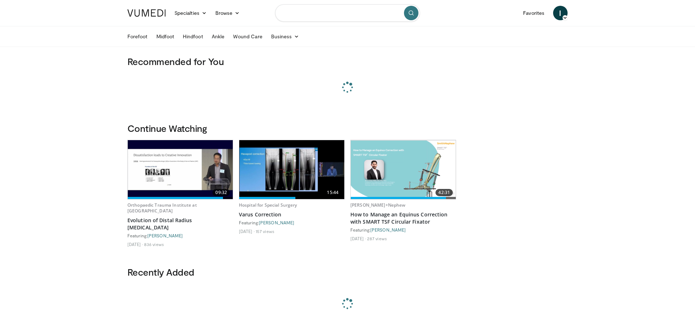
click at [335, 15] on input "Search topics, interventions" at bounding box center [347, 12] width 145 height 17
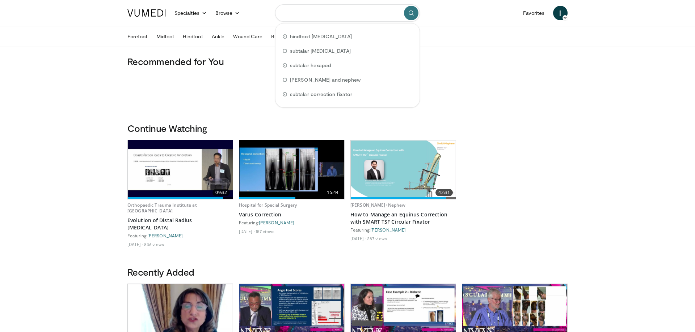
paste input "**********"
type input "**********"
